Goal: Task Accomplishment & Management: Manage account settings

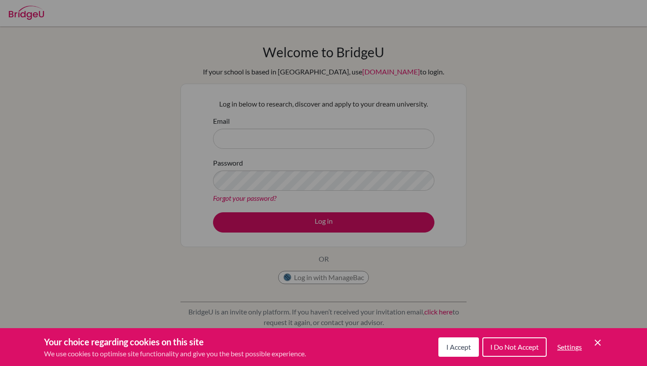
click at [458, 354] on button "I Accept" at bounding box center [458, 346] width 40 height 19
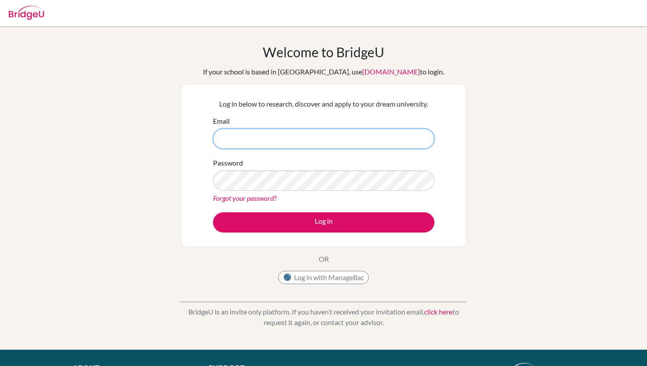
click at [341, 140] on input "Email" at bounding box center [323, 138] width 221 height 20
type input "[EMAIL_ADDRESS][DOMAIN_NAME]"
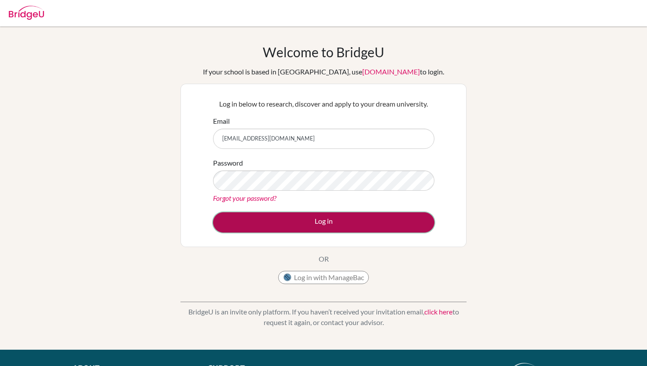
click at [313, 223] on button "Log in" at bounding box center [323, 222] width 221 height 20
